Goal: Contribute content

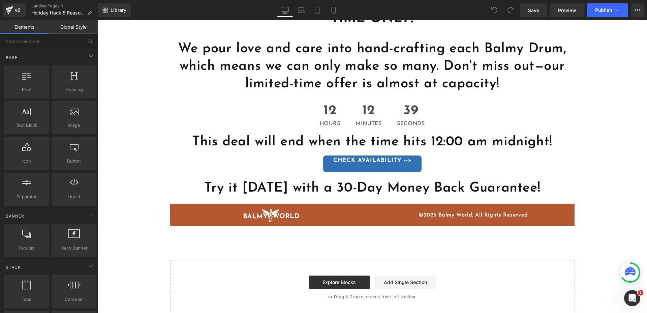
click at [422, 212] on span "©2023 Balmy World, All Rights Reserved" at bounding box center [474, 214] width 110 height 5
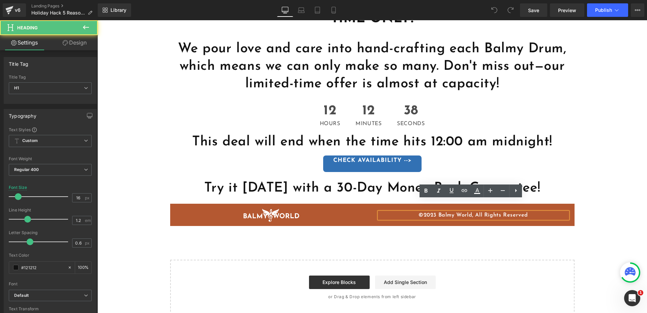
click at [429, 212] on span "©2023 Balmy World, All Rights Reserved" at bounding box center [474, 214] width 110 height 5
click at [435, 212] on span "©2023 Balmy World, All Rights Reserved" at bounding box center [474, 214] width 110 height 5
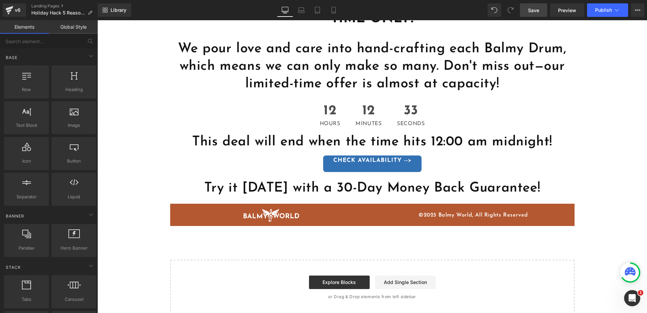
click at [537, 8] on span "Save" at bounding box center [533, 10] width 11 height 7
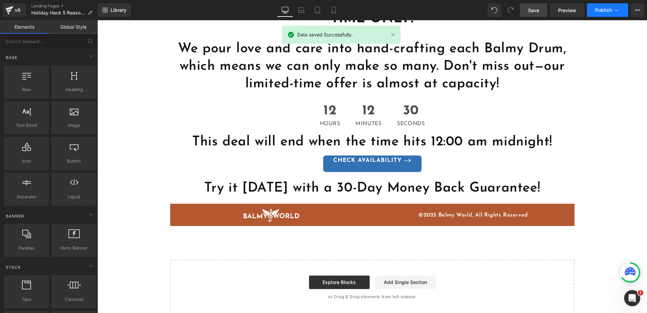
click at [599, 12] on span "Publish" at bounding box center [603, 9] width 17 height 5
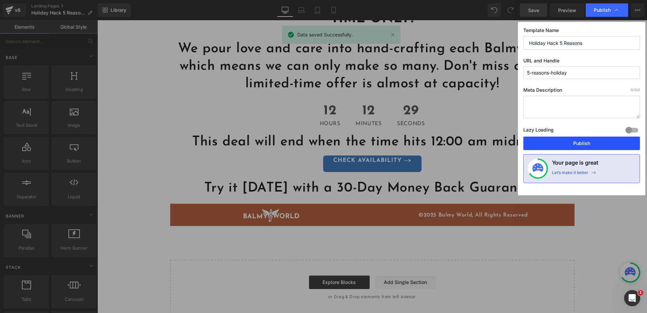
click at [573, 146] on button "Publish" at bounding box center [582, 143] width 117 height 13
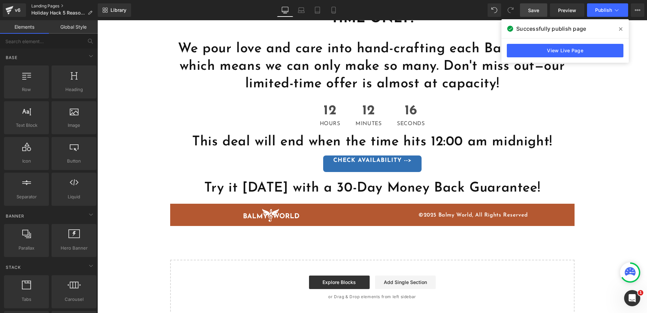
click at [43, 5] on link "Landing Pages" at bounding box center [64, 5] width 66 height 5
